Goal: Find specific page/section: Find specific page/section

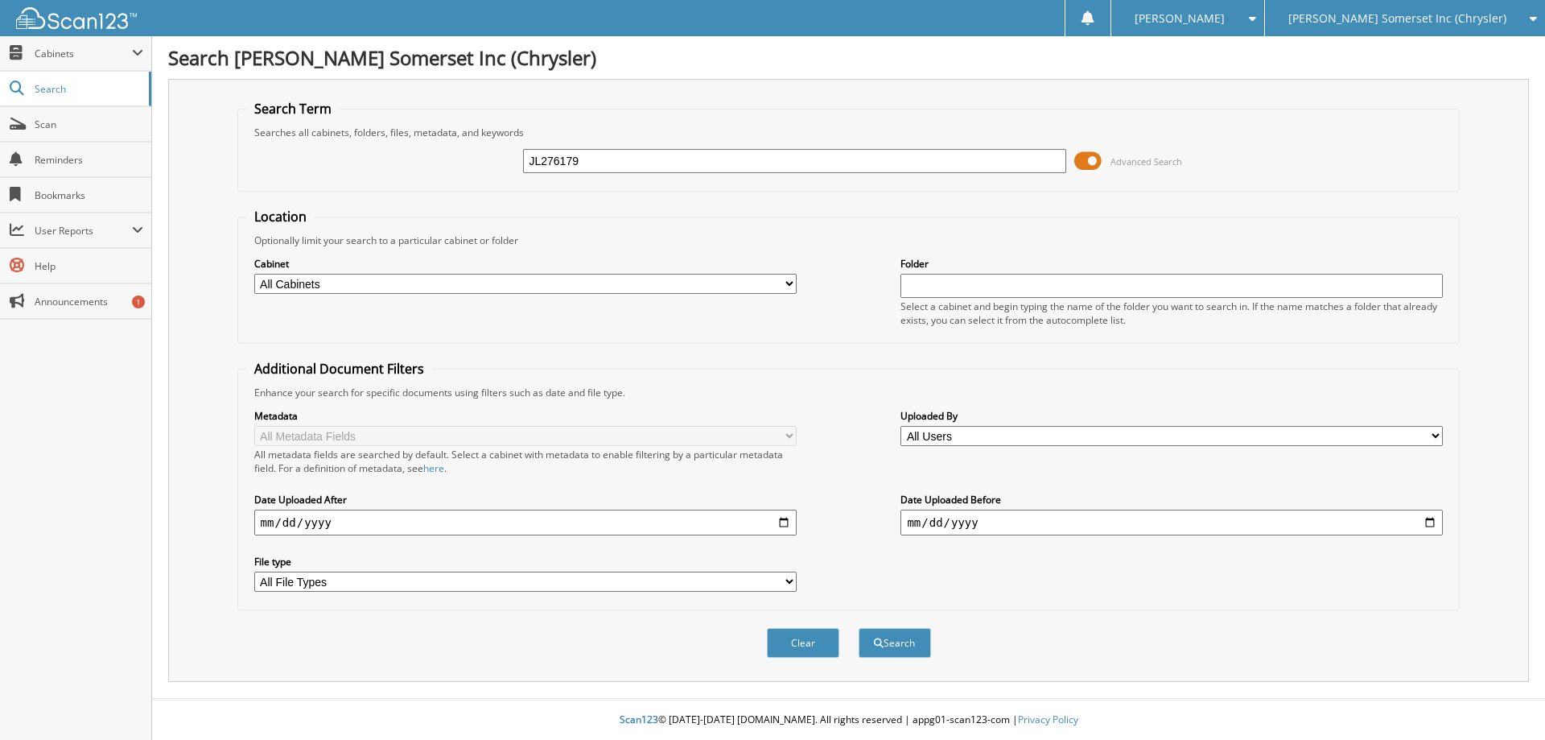
type input "JL276179"
click at [859, 628] on button "Search" at bounding box center [895, 643] width 72 height 30
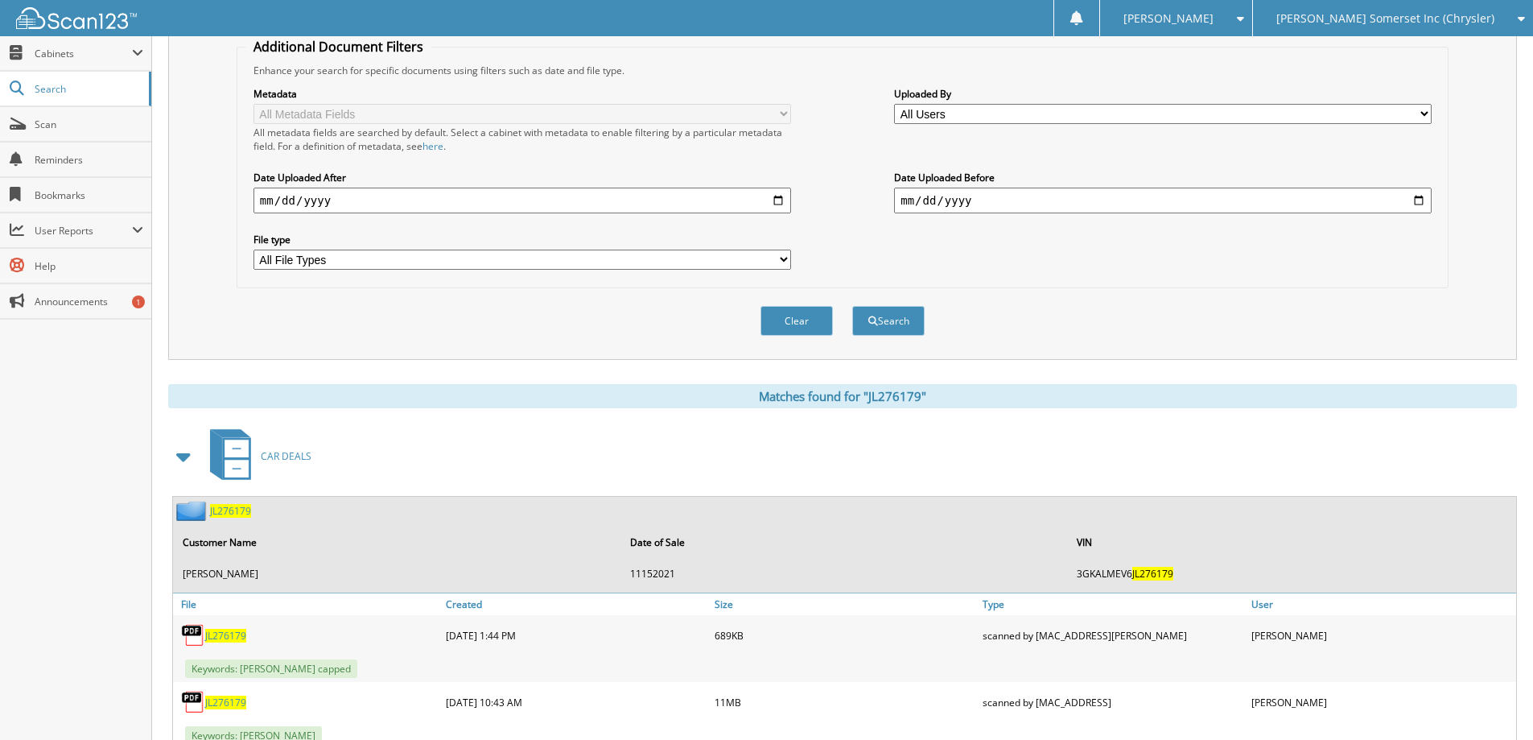
scroll to position [461, 0]
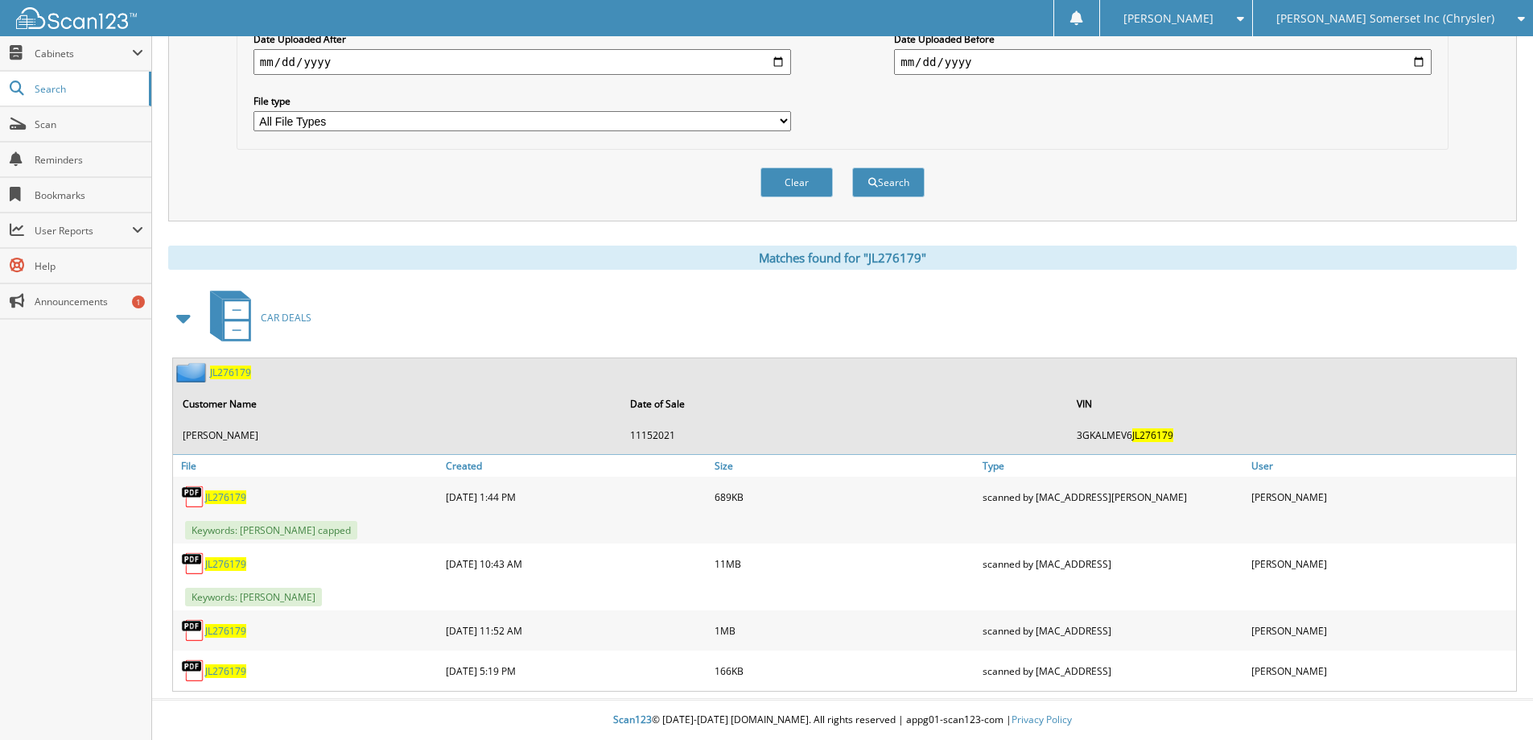
click at [236, 563] on span "JL276179" at bounding box center [225, 564] width 41 height 14
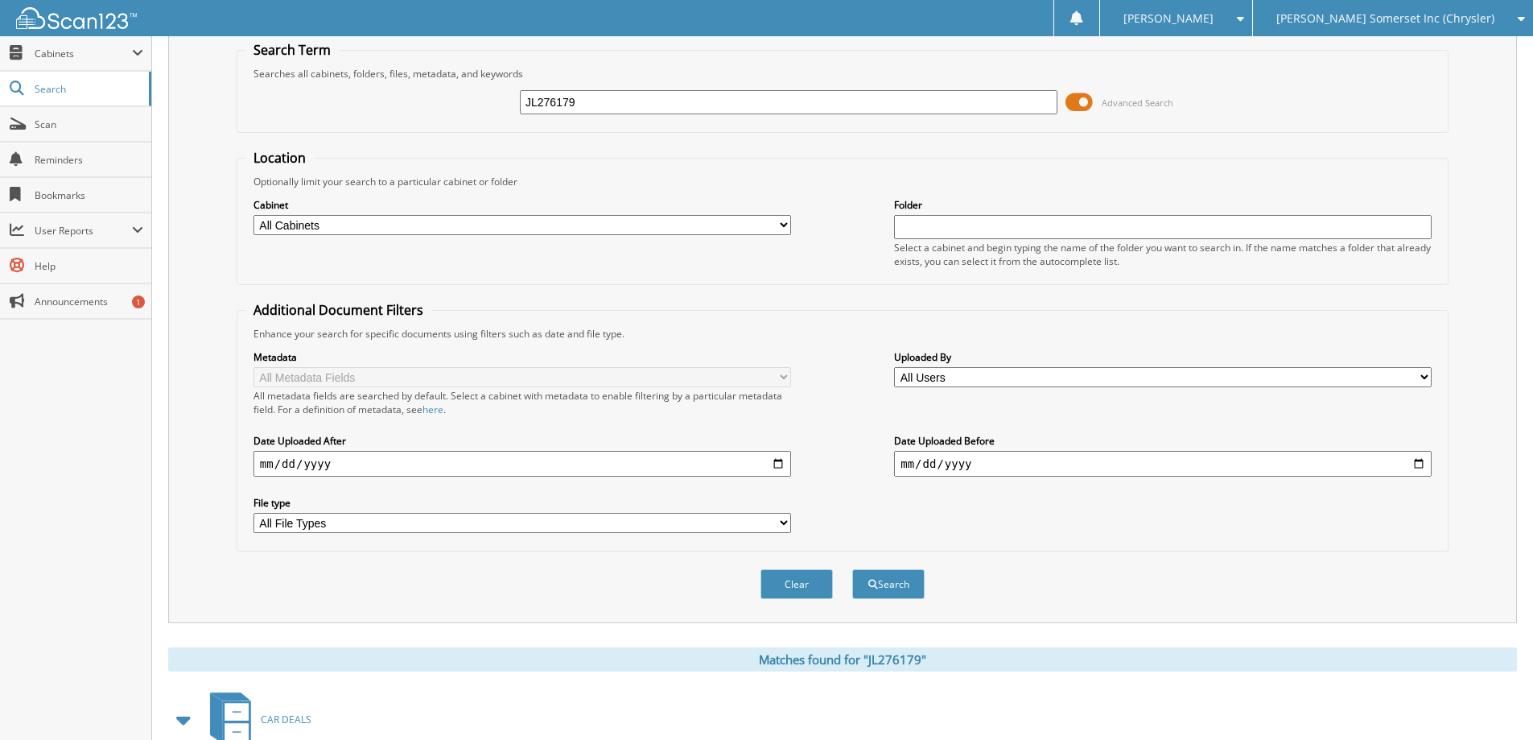
scroll to position [0, 0]
